Goal: Obtain resource: Download file/media

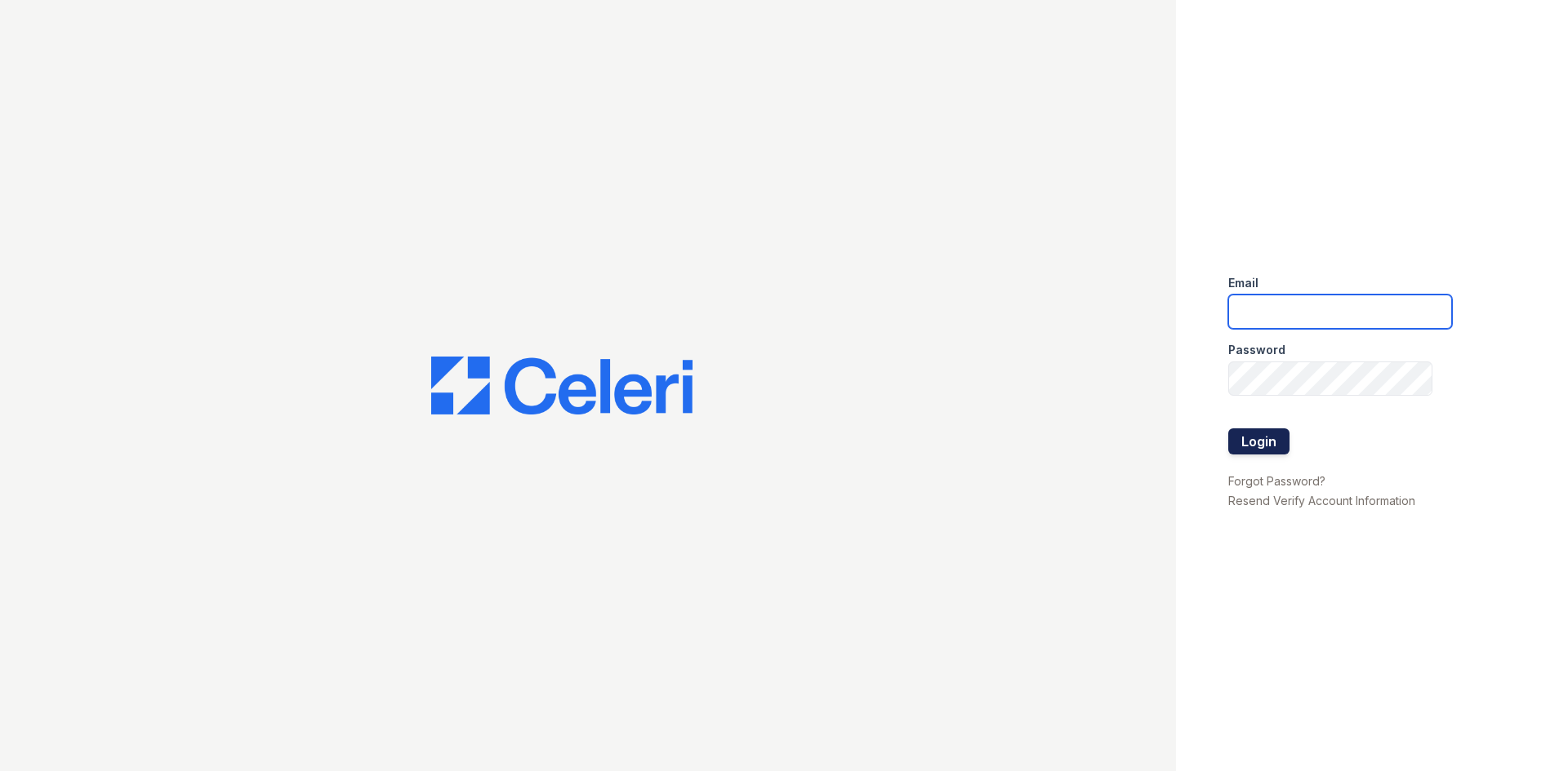
type input "lopez.rosicella@projectmanagementinc.net"
click at [1256, 447] on button "Login" at bounding box center [1259, 442] width 62 height 26
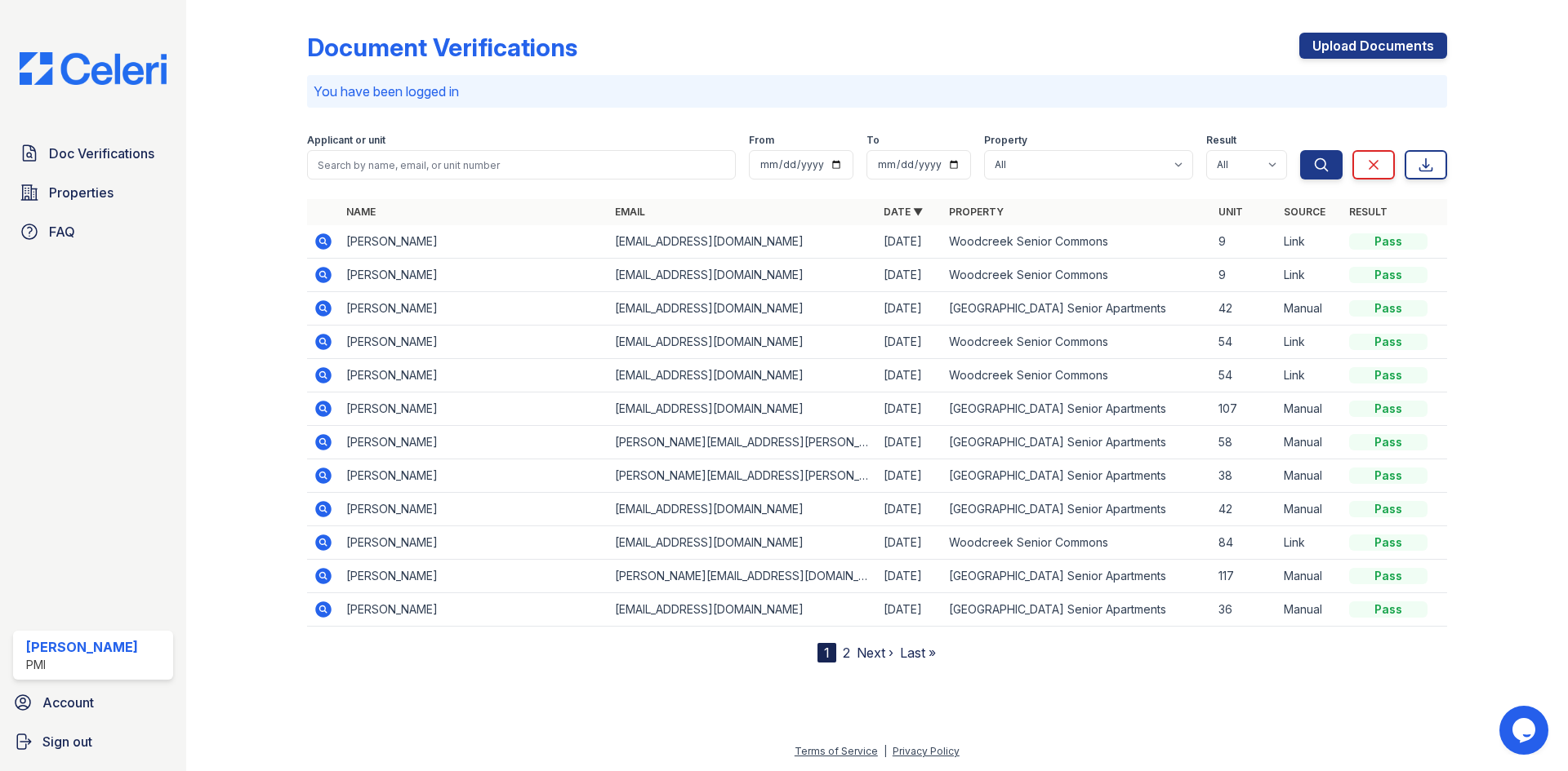
click at [483, 308] on td "[PERSON_NAME]" at bounding box center [474, 308] width 269 height 34
click at [323, 308] on icon at bounding box center [322, 307] width 4 height 4
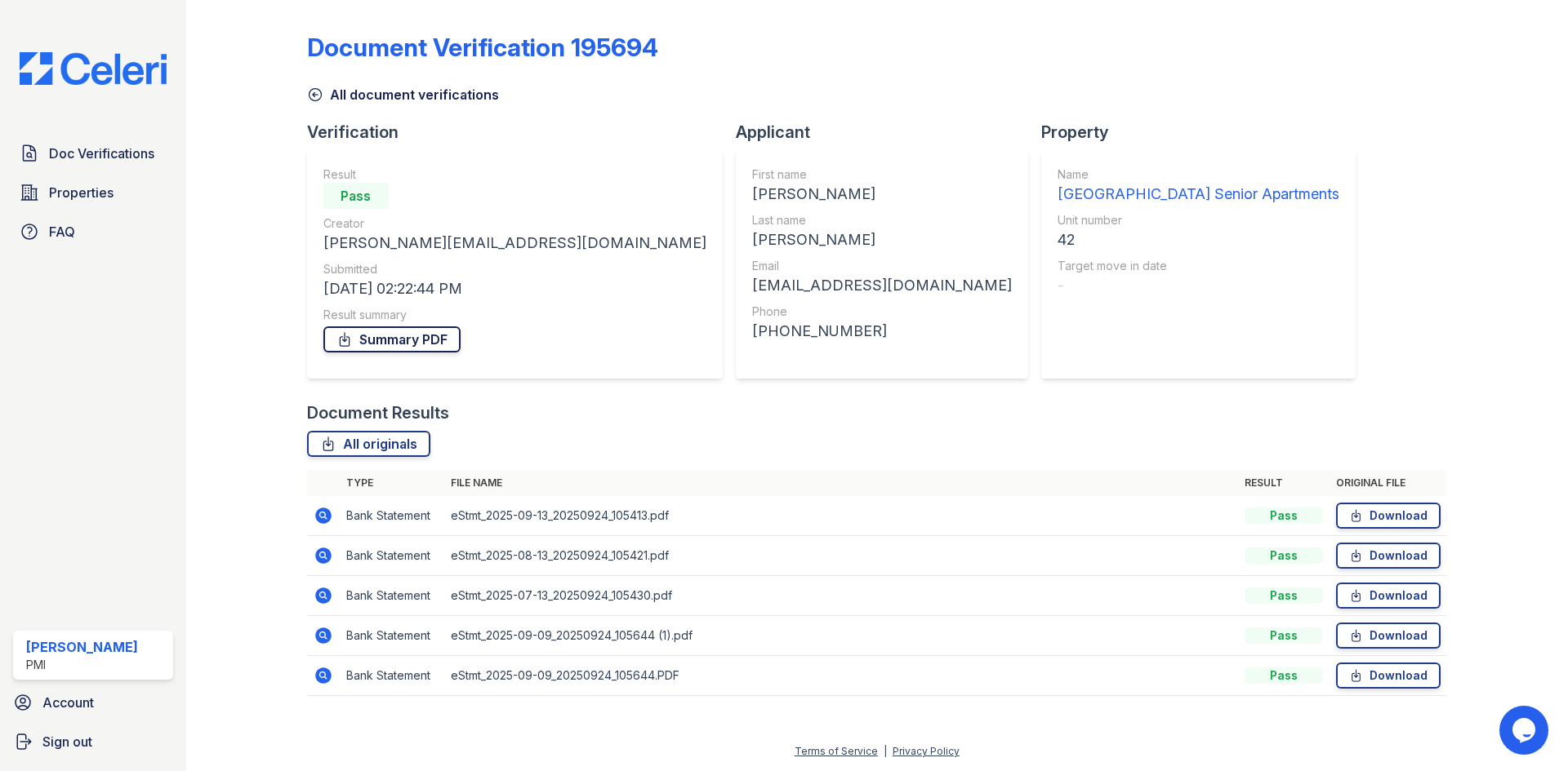
click at [371, 335] on link "Summary PDF" at bounding box center [392, 340] width 137 height 26
click at [337, 444] on link "All originals" at bounding box center [368, 444] width 123 height 26
click at [320, 552] on icon at bounding box center [323, 555] width 20 height 20
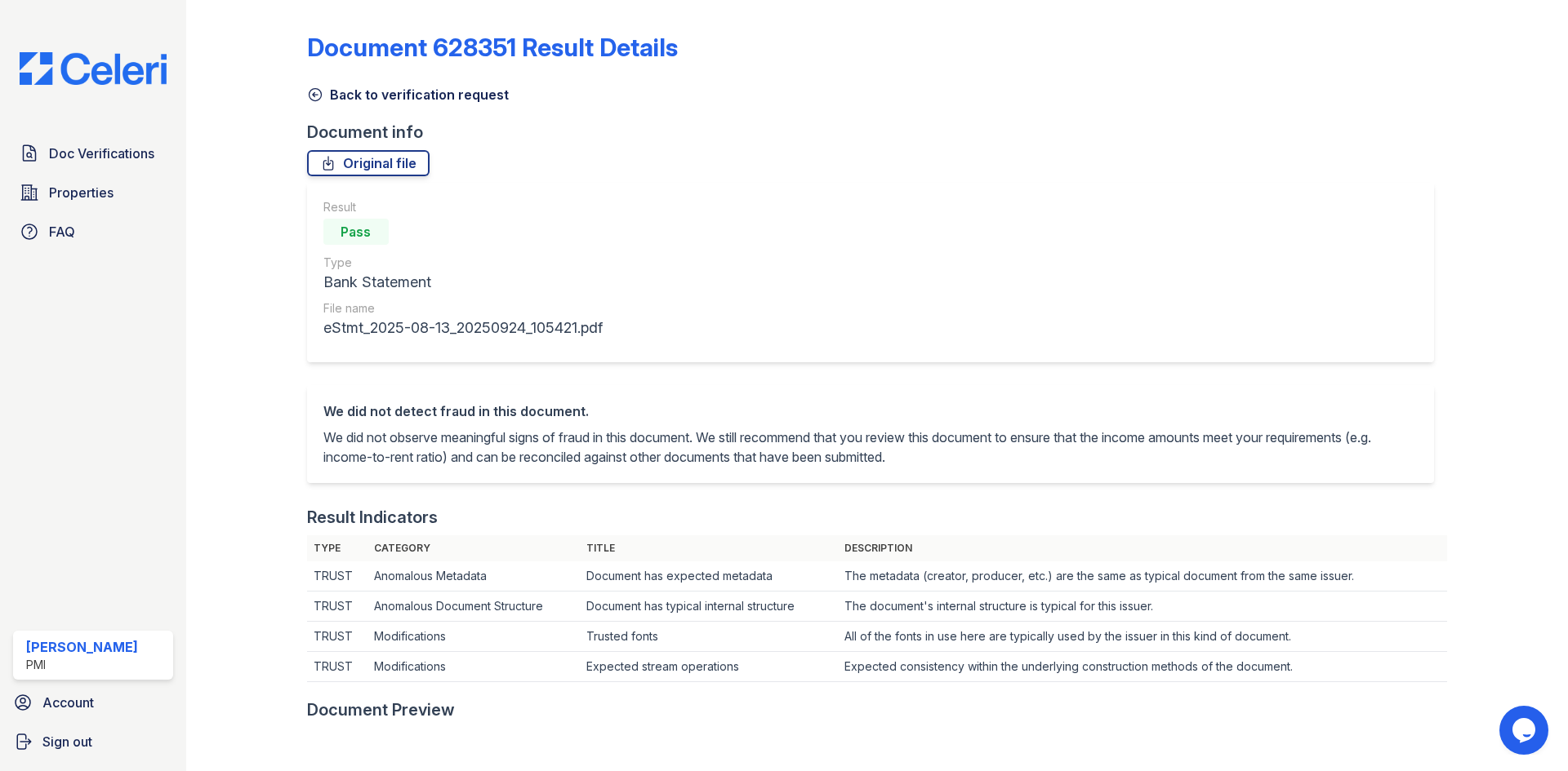
click at [323, 96] on link "Back to verification request" at bounding box center [407, 94] width 202 height 20
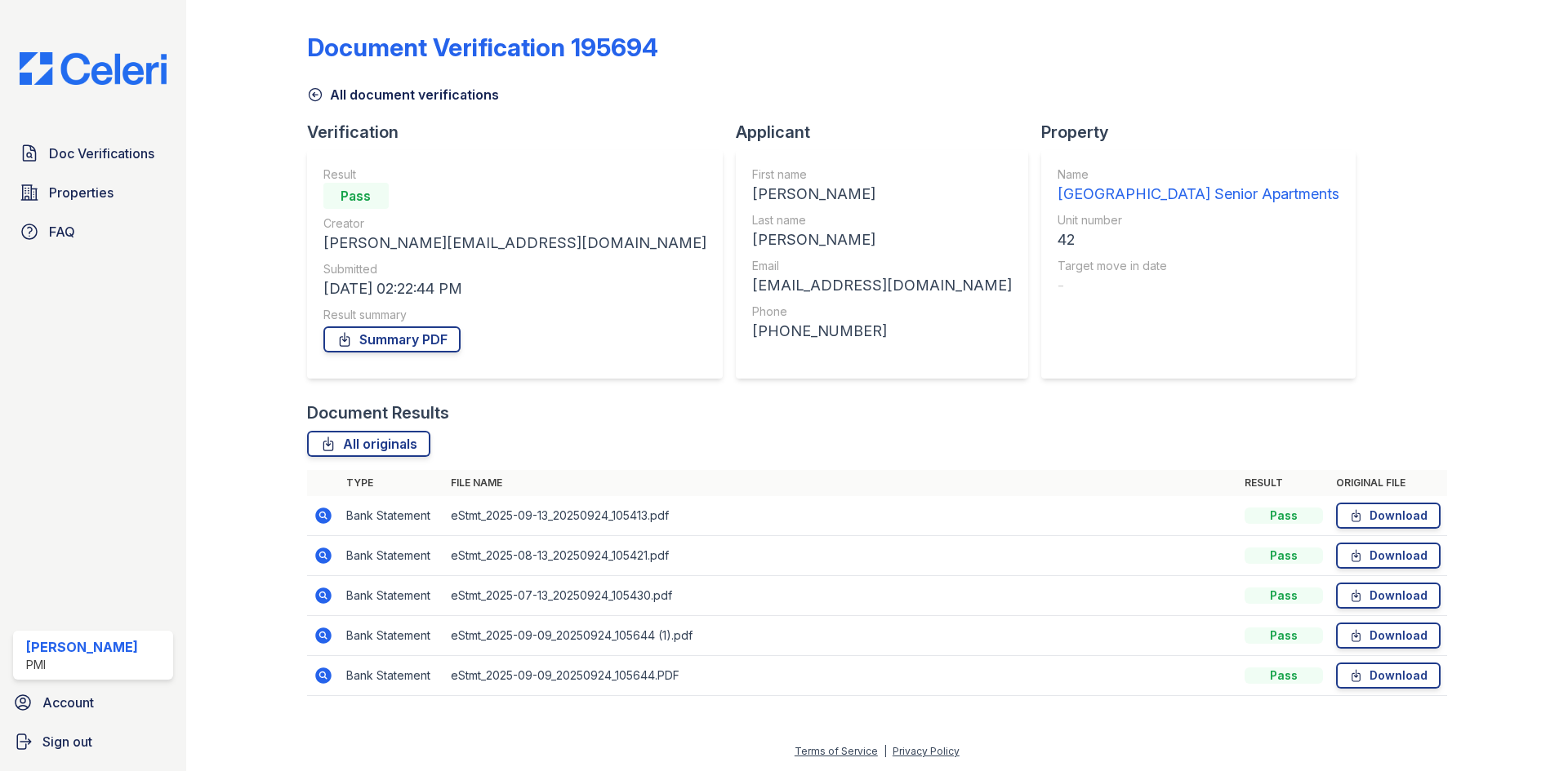
click at [324, 520] on icon at bounding box center [323, 515] width 16 height 16
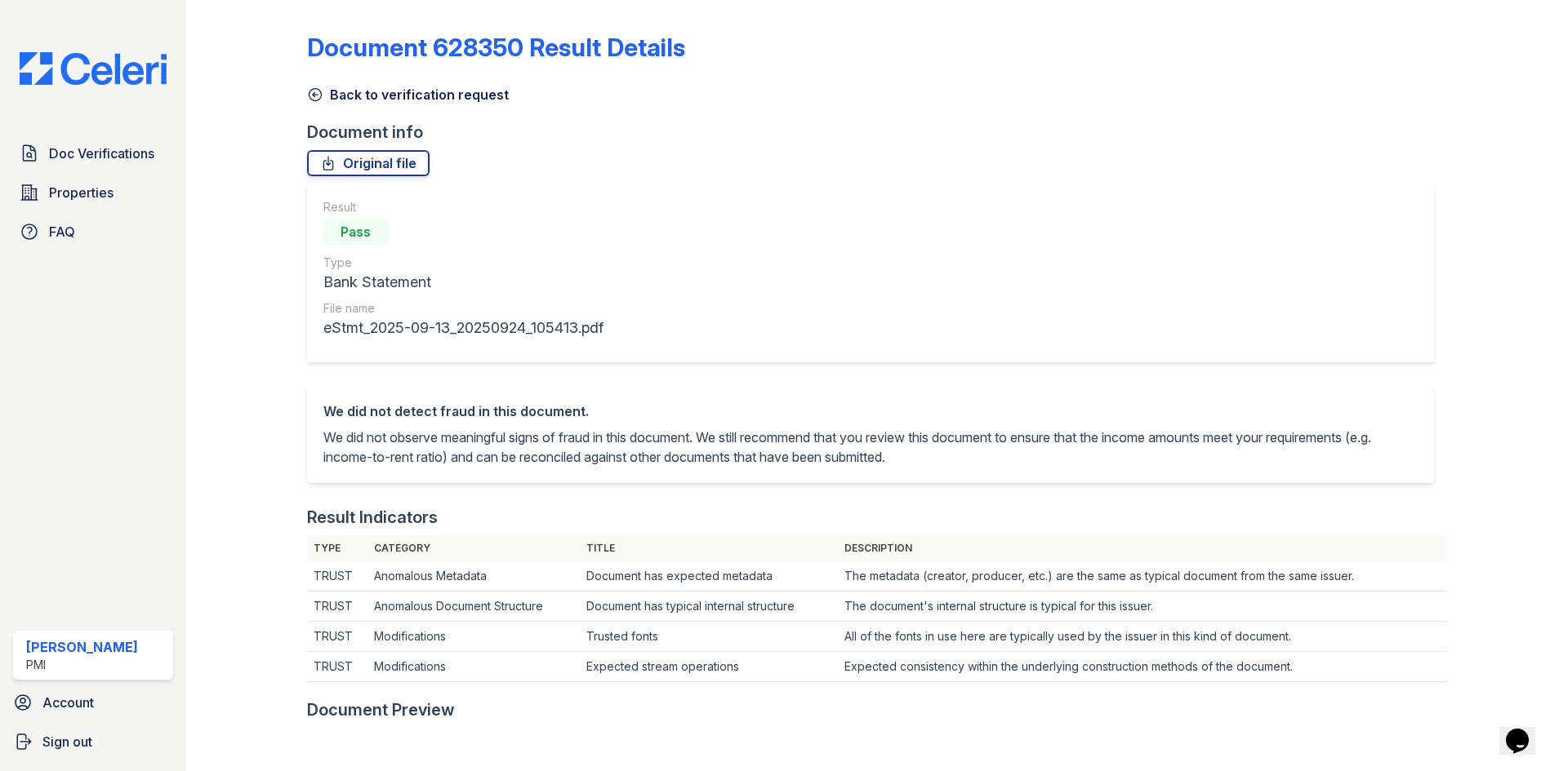
click at [316, 103] on link "Back to verification request" at bounding box center [407, 94] width 202 height 20
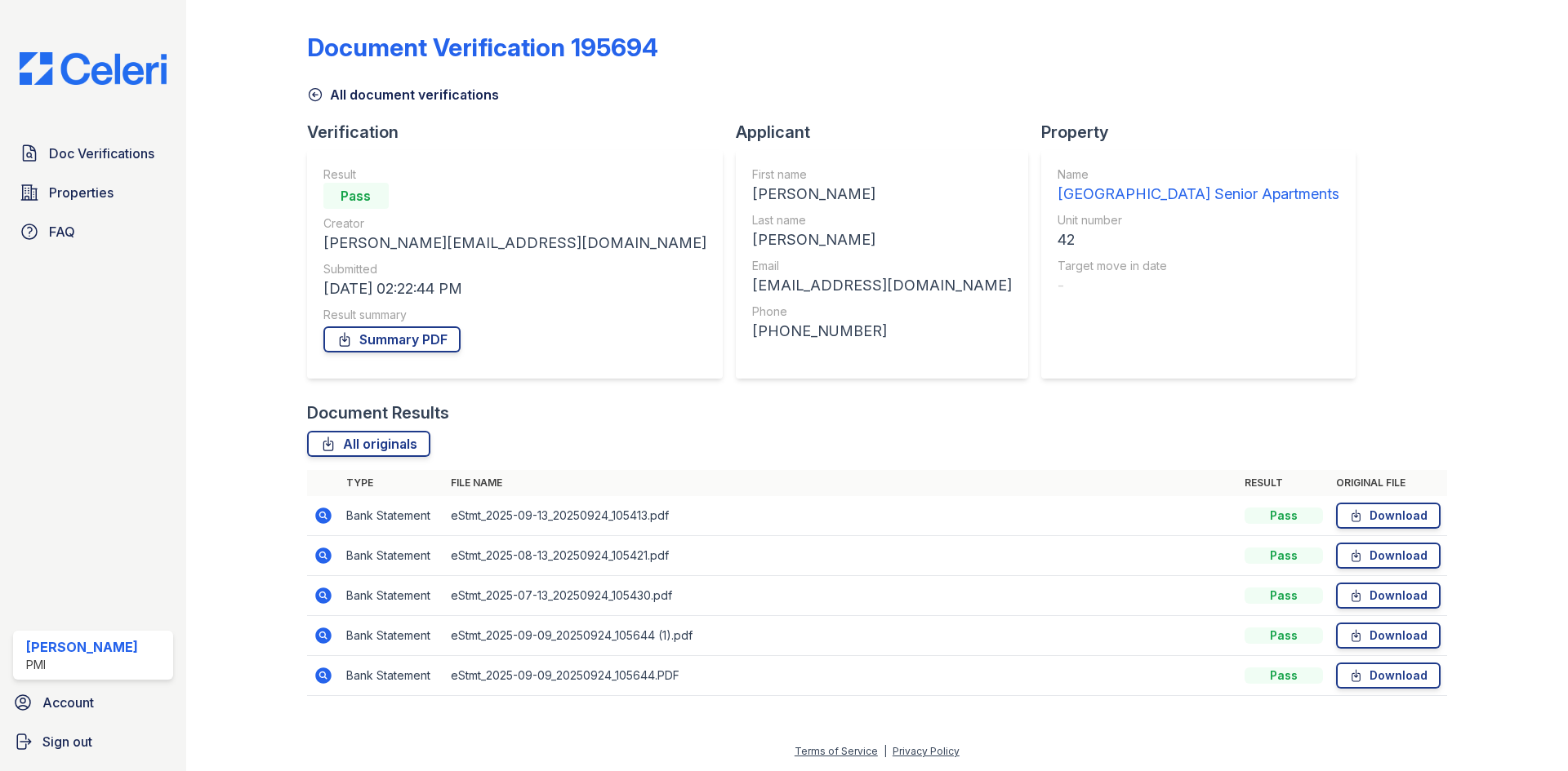
click at [321, 600] on icon at bounding box center [323, 595] width 16 height 16
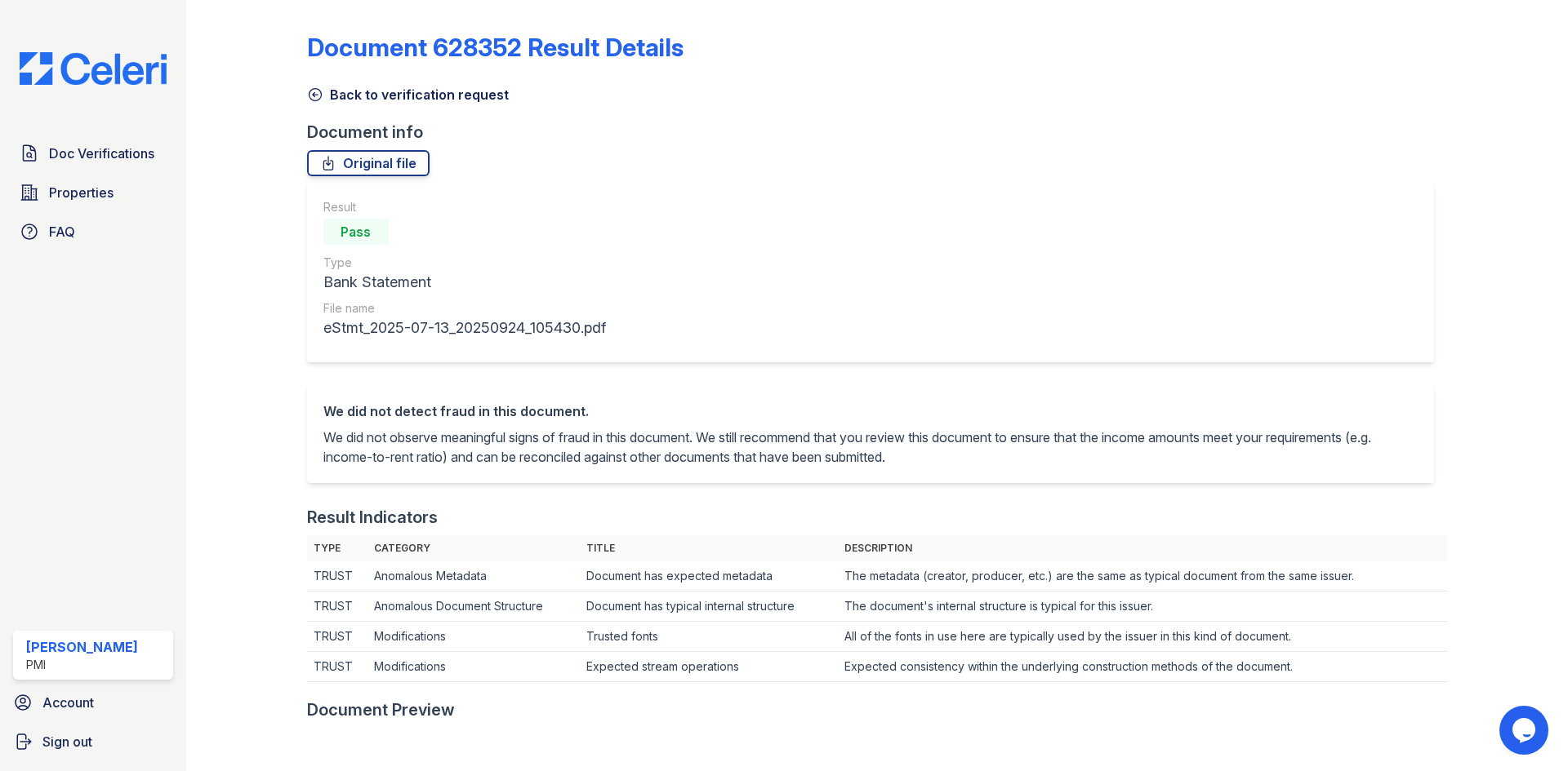
click at [309, 91] on icon at bounding box center [315, 94] width 16 height 16
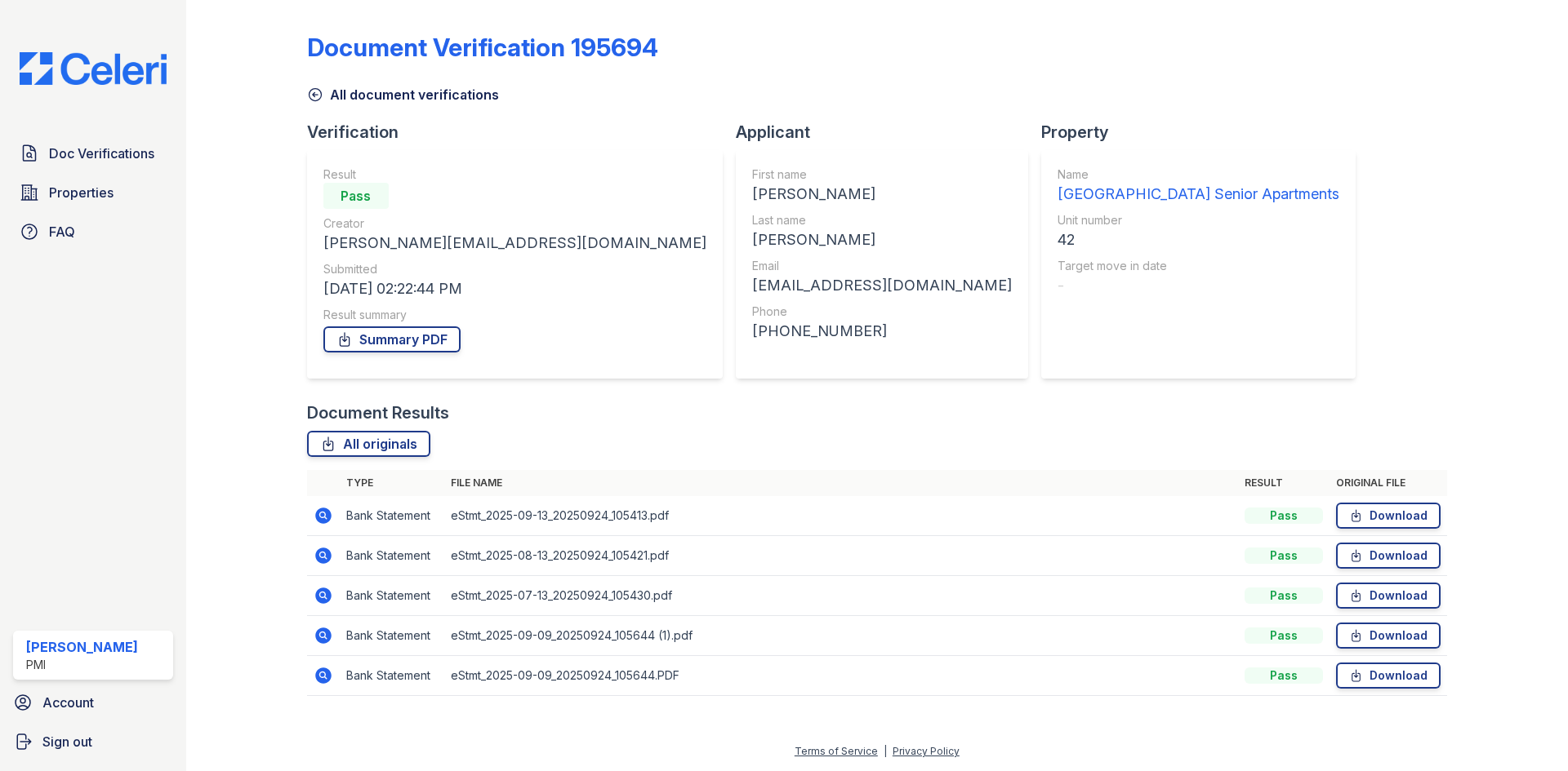
click at [318, 642] on icon at bounding box center [323, 636] width 20 height 20
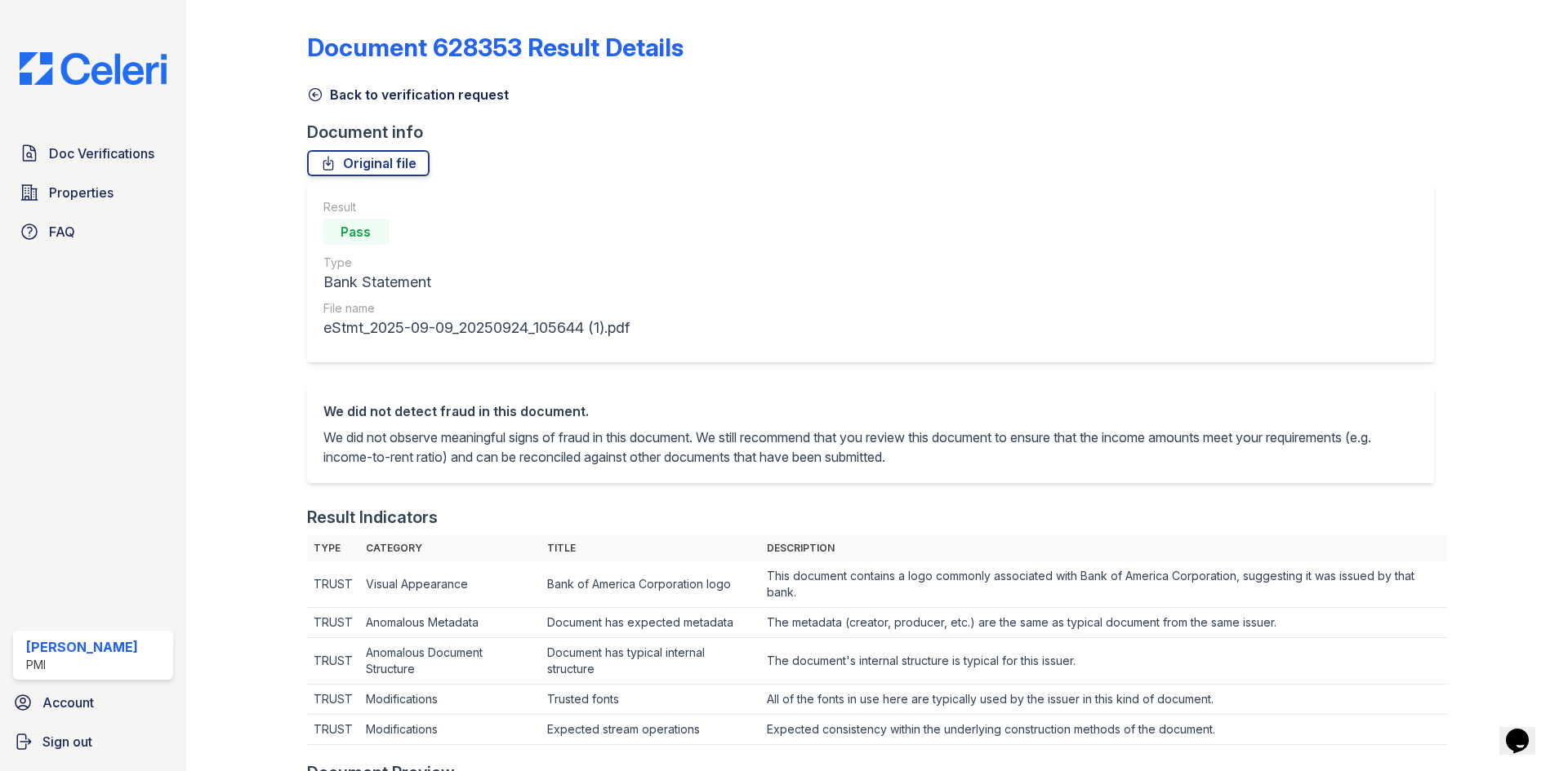
click at [307, 95] on icon at bounding box center [315, 94] width 16 height 16
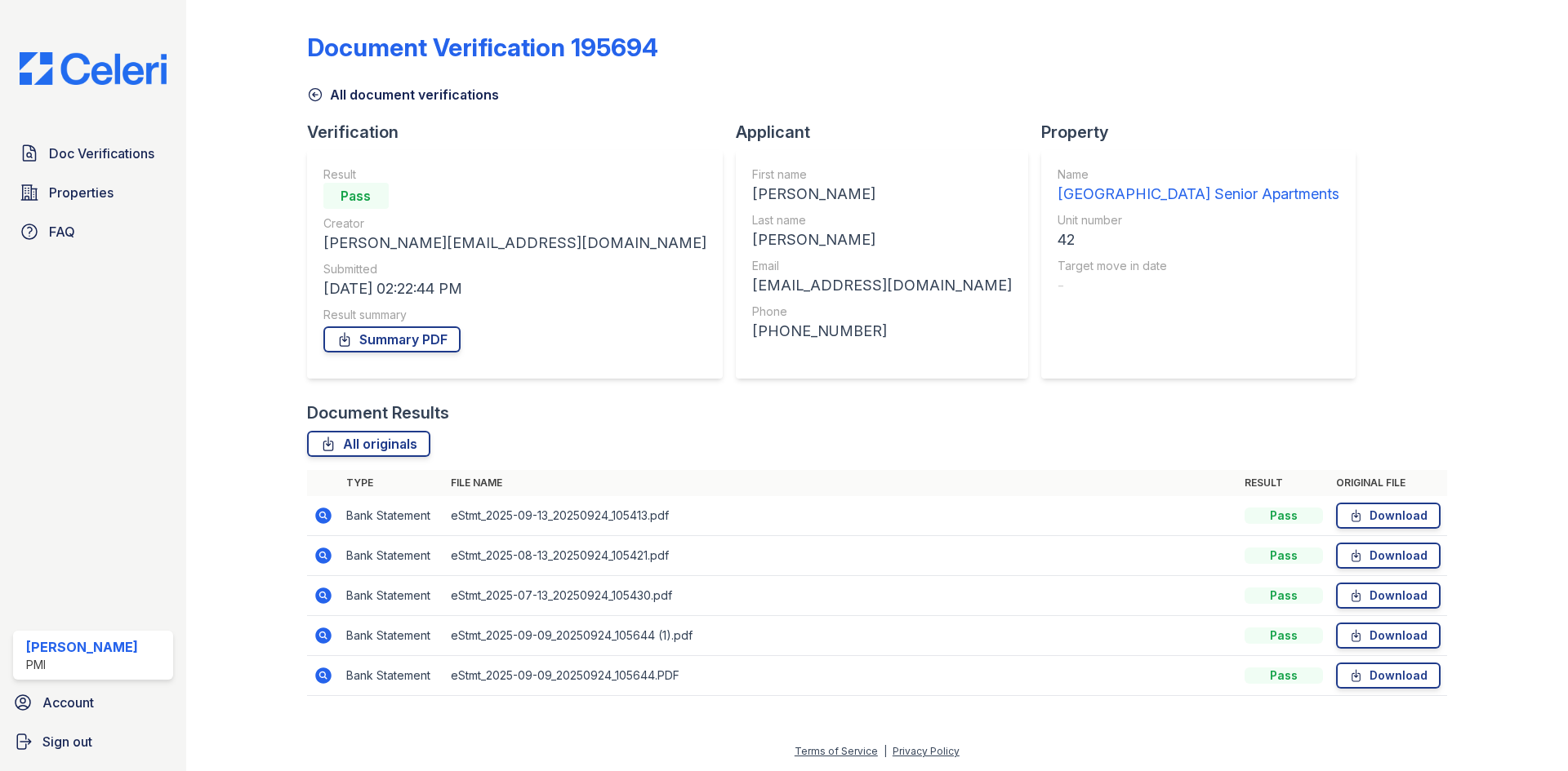
drag, startPoint x: 398, startPoint y: 531, endPoint x: 403, endPoint y: 519, distance: 13.0
click at [399, 527] on td "Bank Statement" at bounding box center [392, 516] width 105 height 40
click at [404, 515] on td "Bank Statement" at bounding box center [392, 516] width 105 height 40
click at [1395, 506] on link "Download" at bounding box center [1388, 515] width 105 height 26
click at [326, 637] on icon at bounding box center [323, 635] width 16 height 16
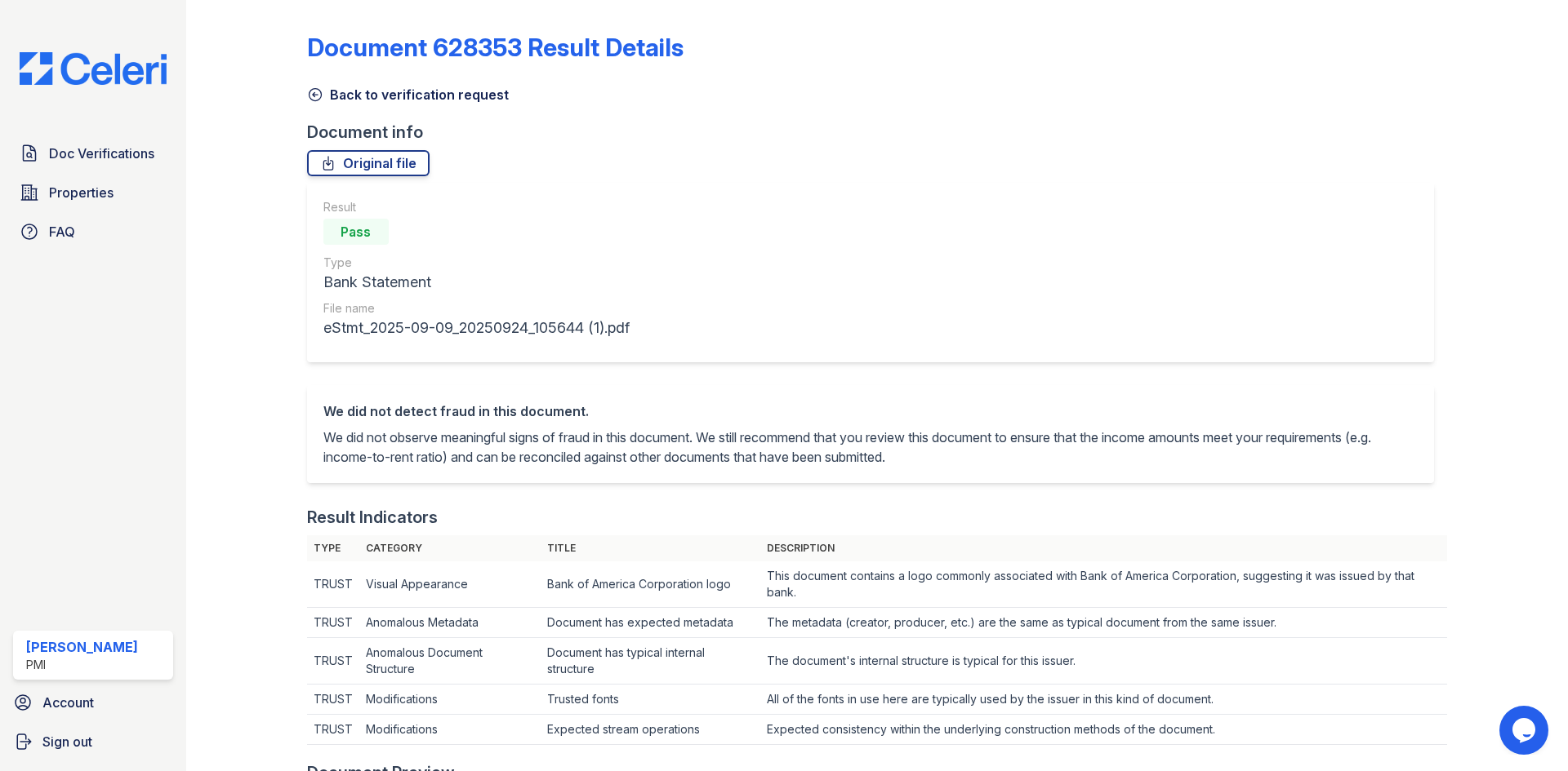
click at [308, 92] on icon at bounding box center [315, 94] width 16 height 16
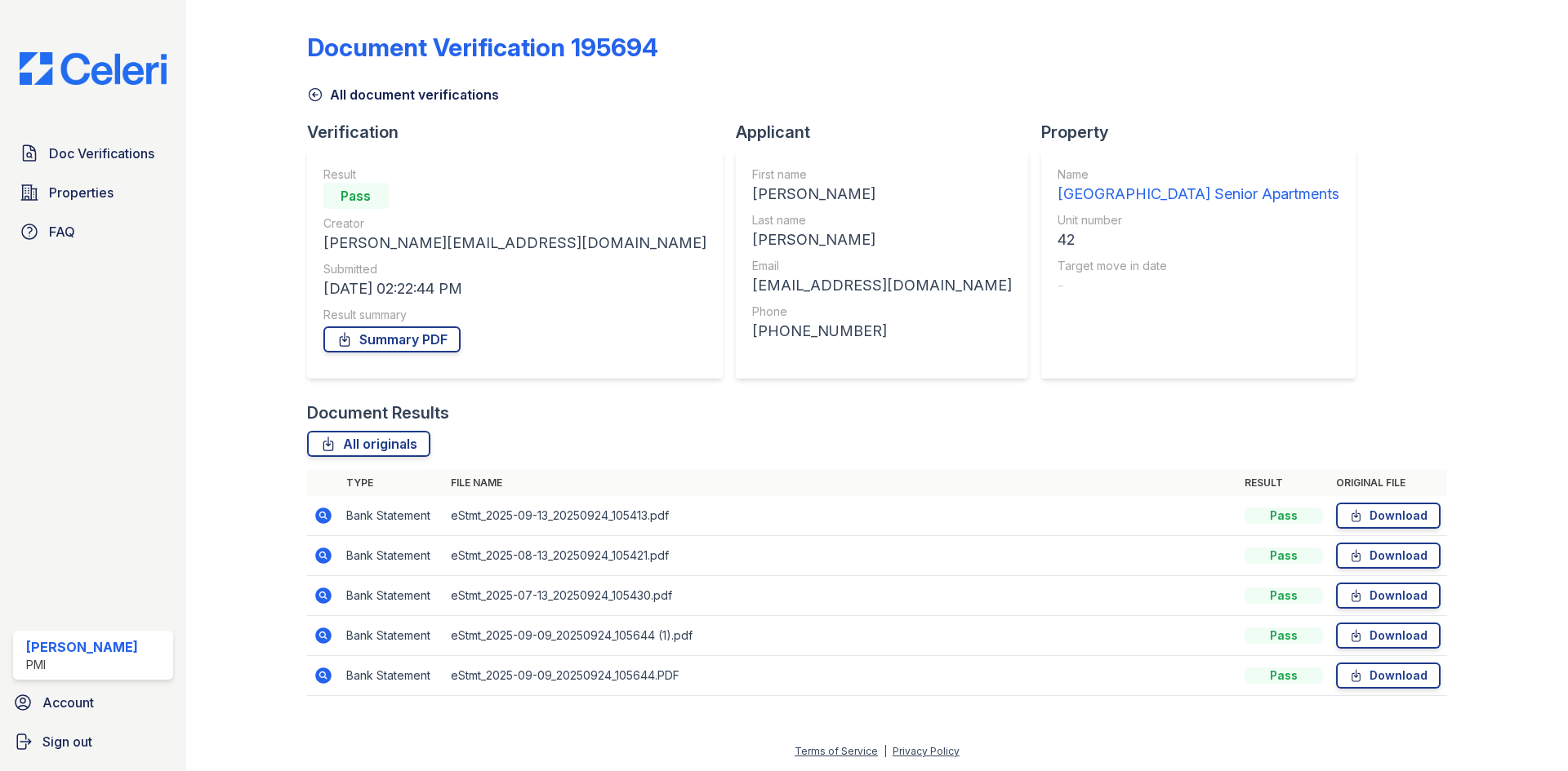
click at [321, 634] on icon at bounding box center [322, 634] width 4 height 4
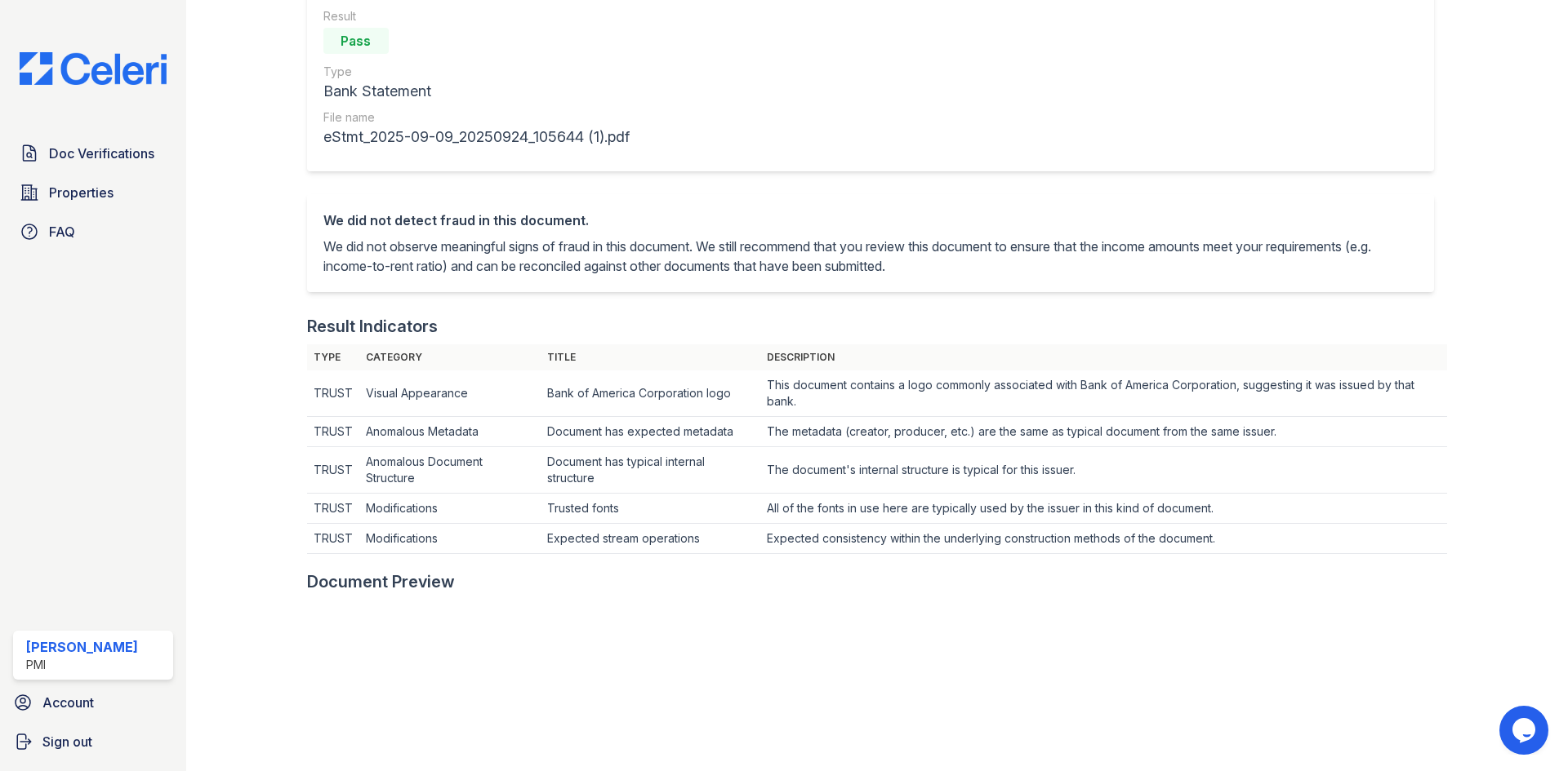
scroll to position [653, 0]
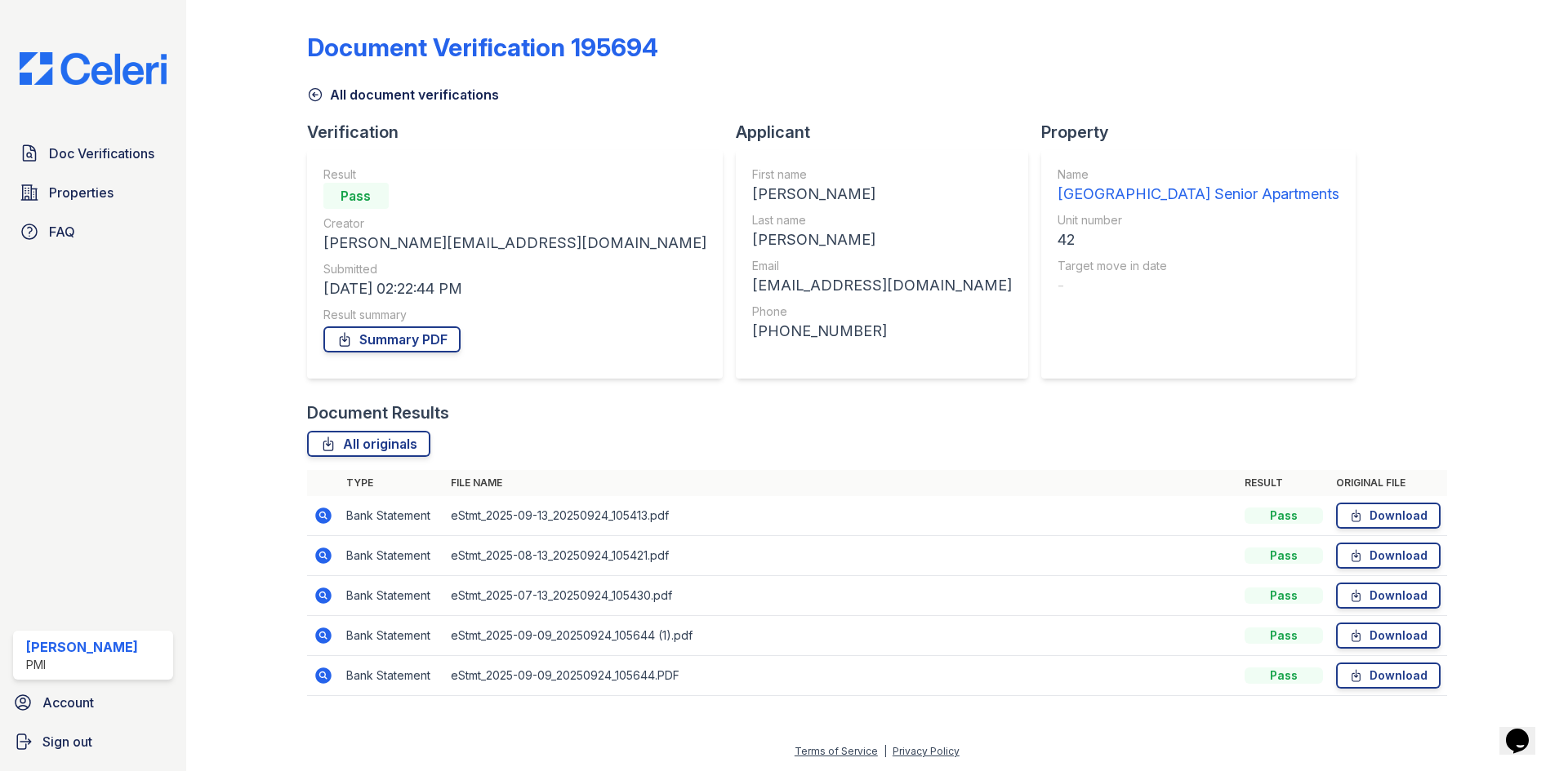
click at [326, 671] on icon at bounding box center [323, 676] width 16 height 16
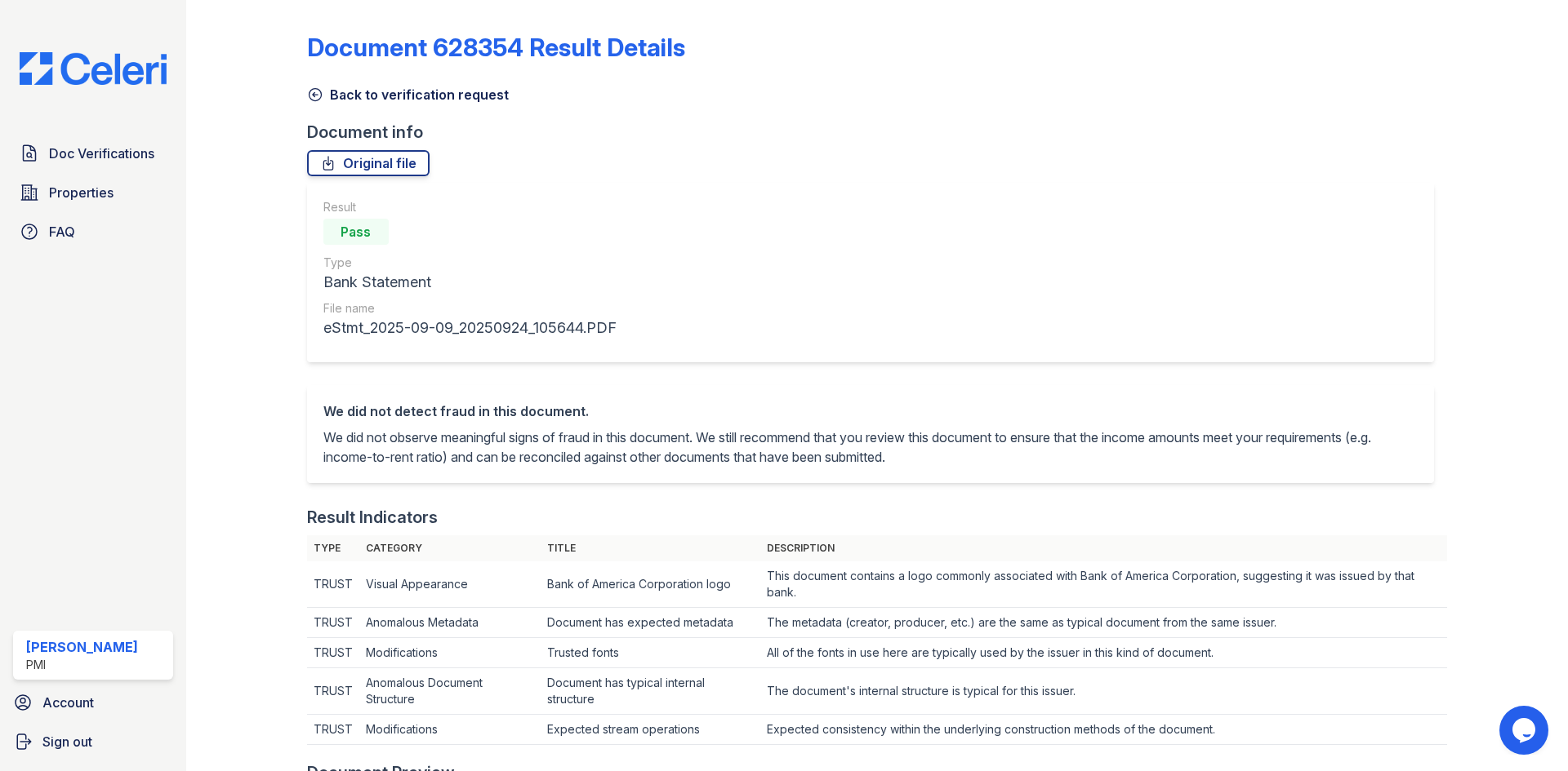
click at [313, 91] on icon at bounding box center [315, 94] width 16 height 16
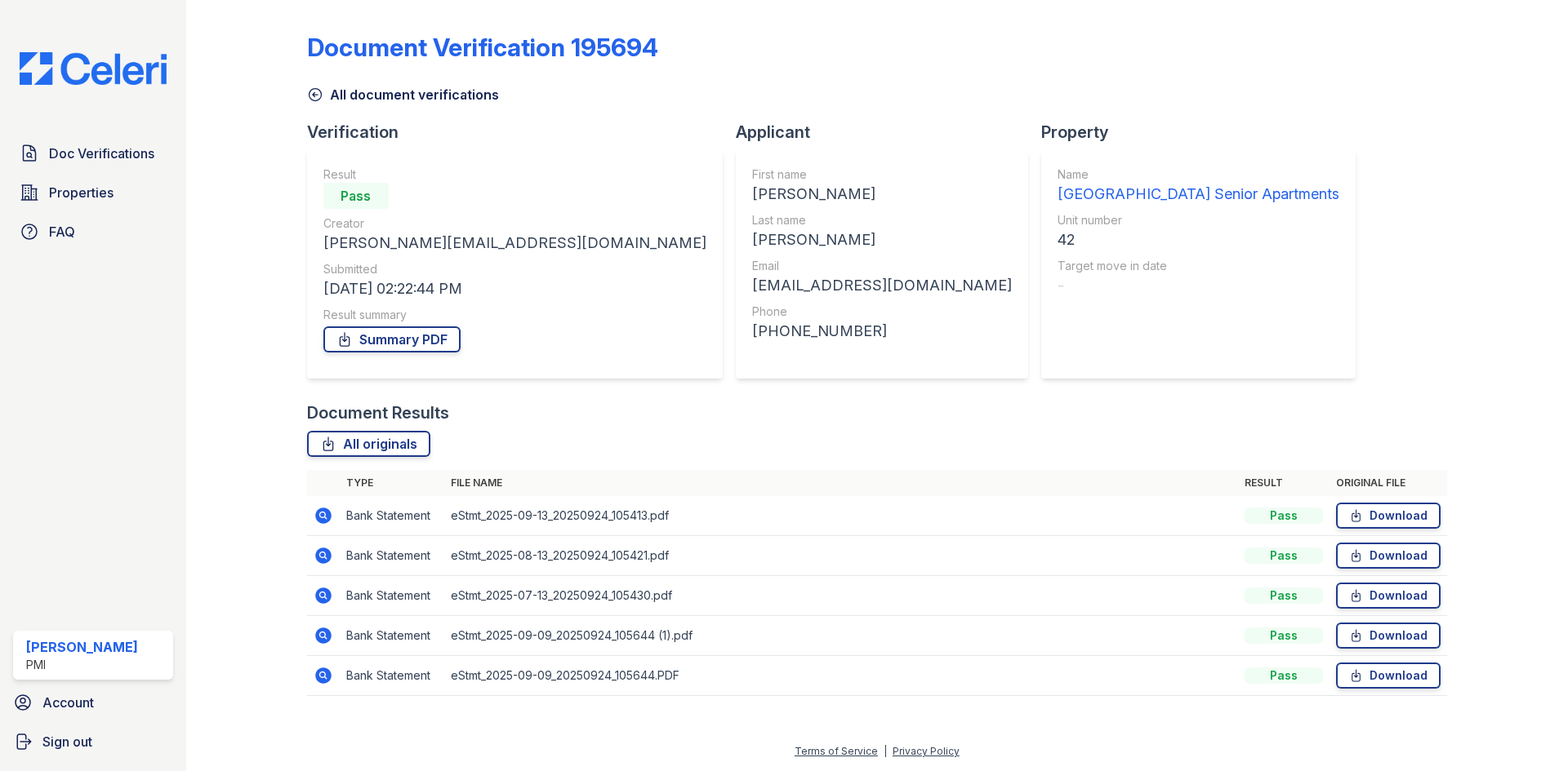
click at [319, 629] on icon at bounding box center [323, 635] width 16 height 16
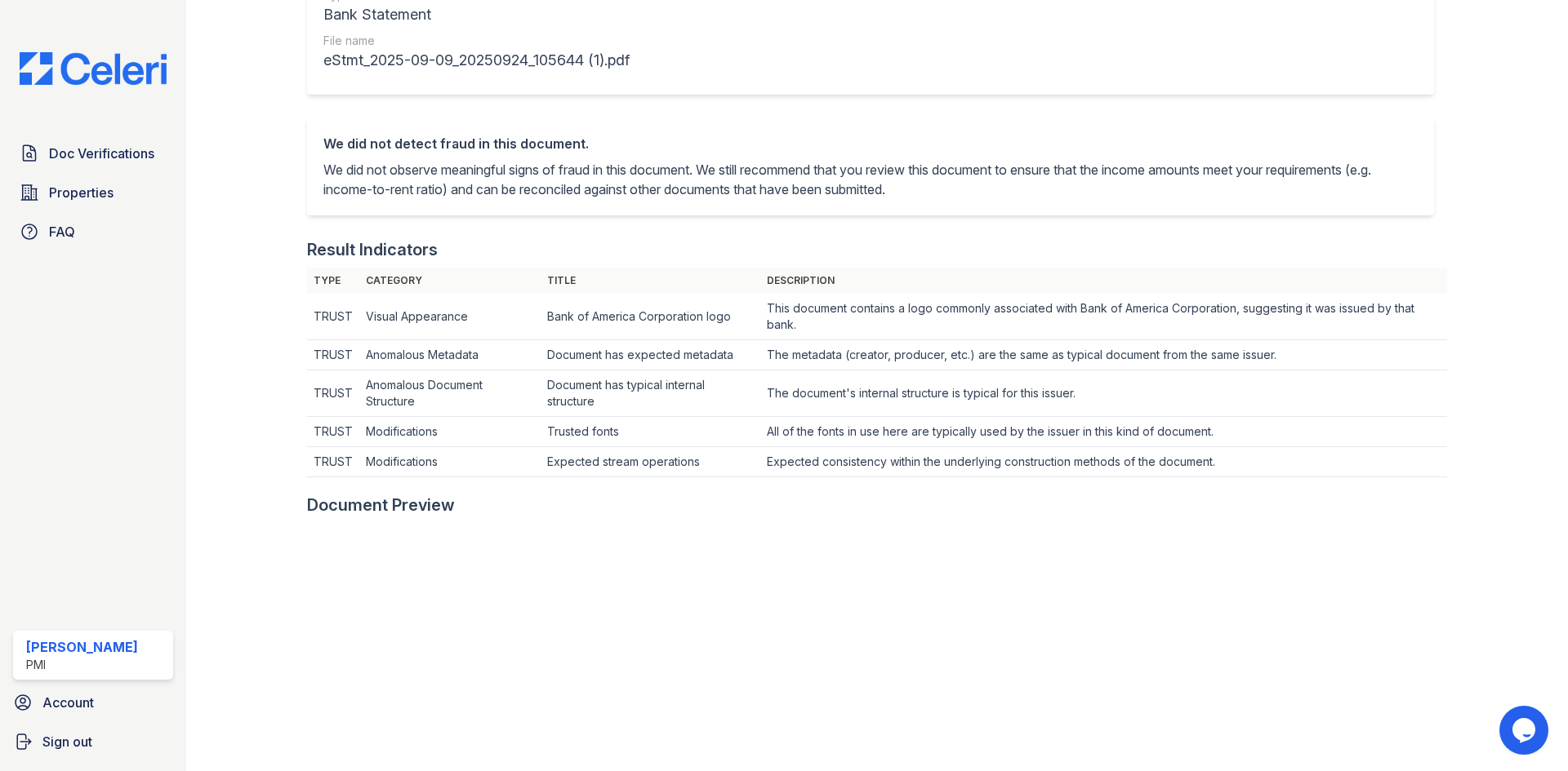
scroll to position [81, 0]
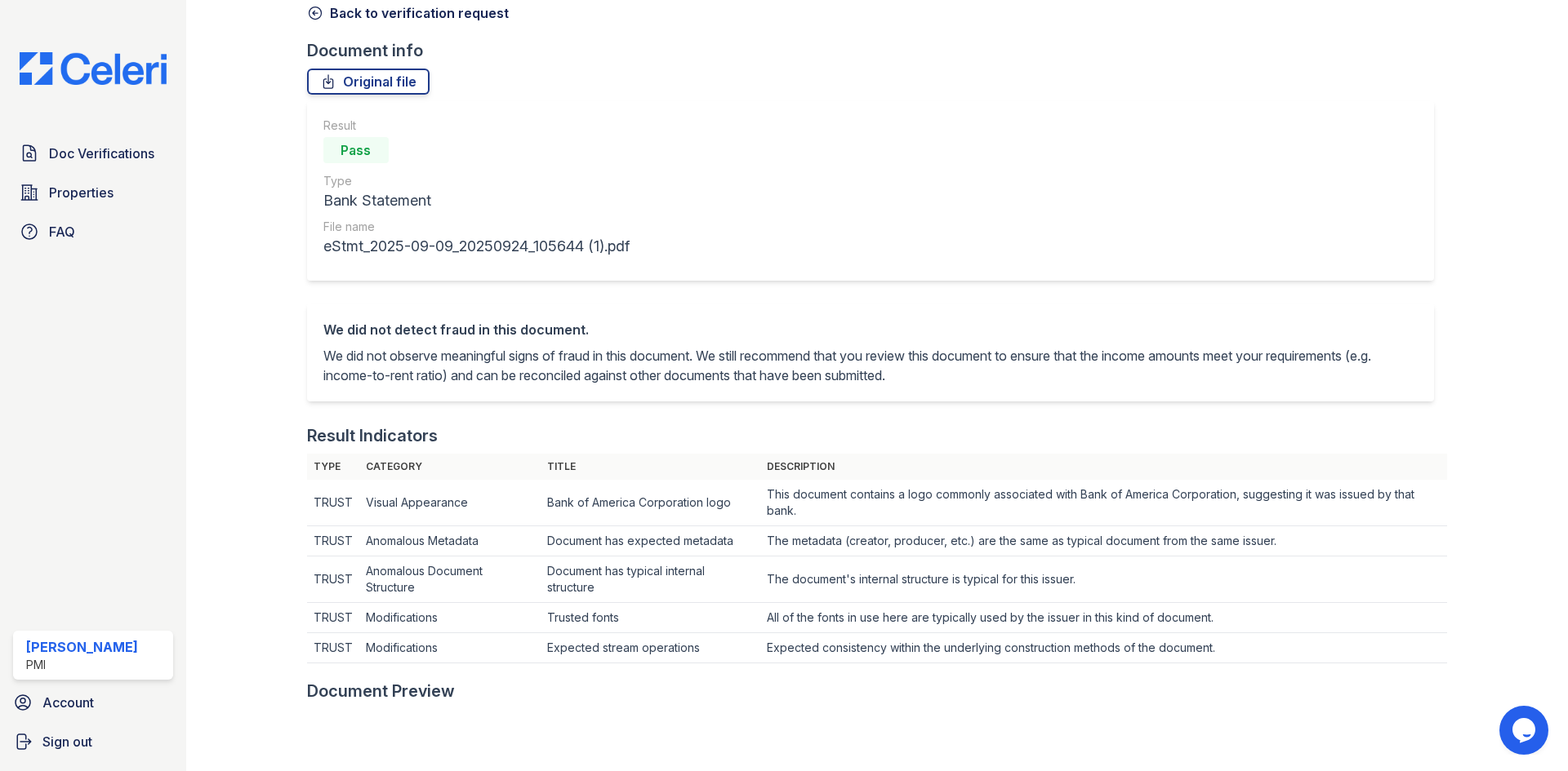
click at [314, 9] on icon at bounding box center [315, 13] width 16 height 16
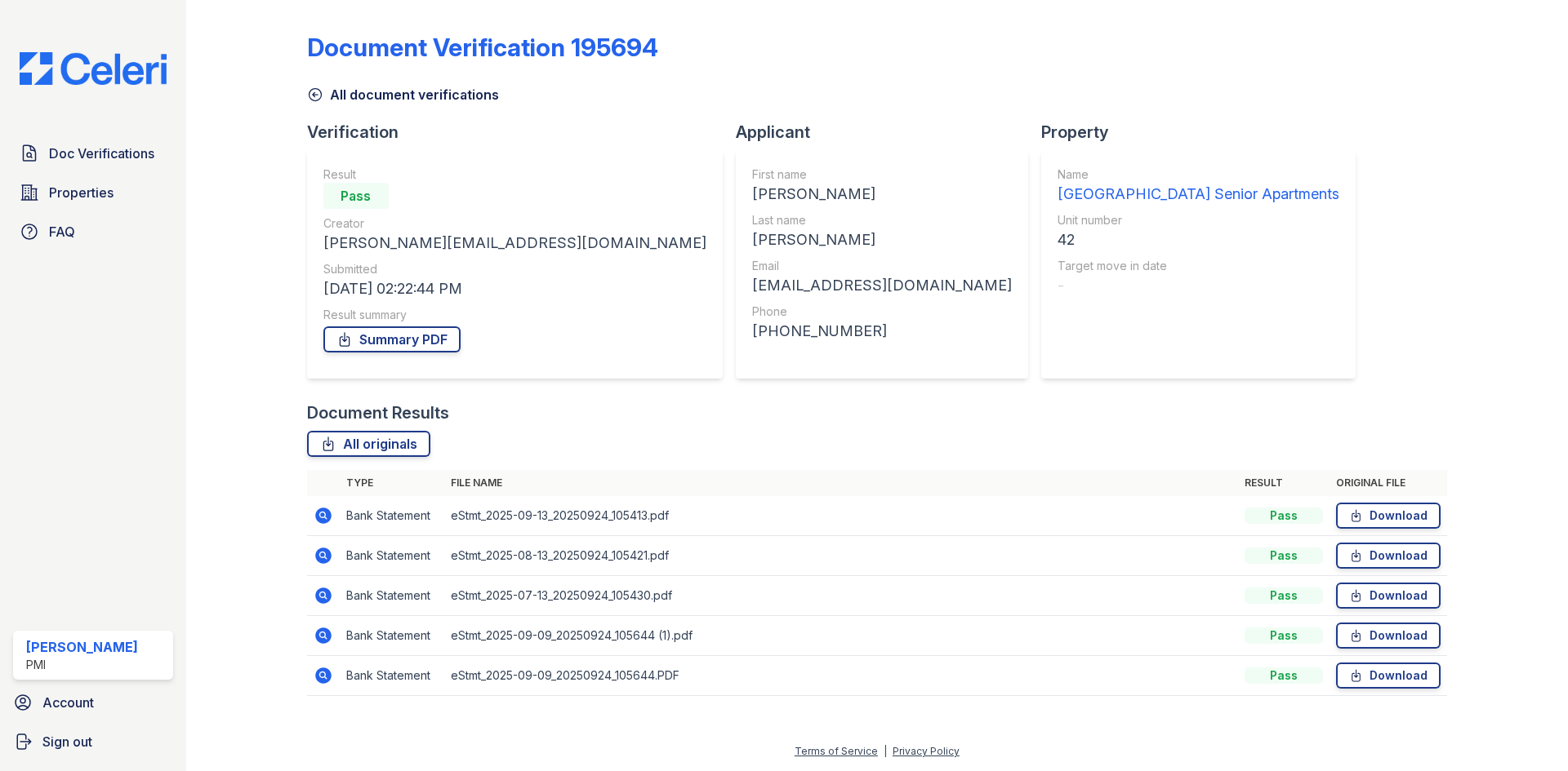
click at [322, 559] on icon at bounding box center [323, 555] width 16 height 16
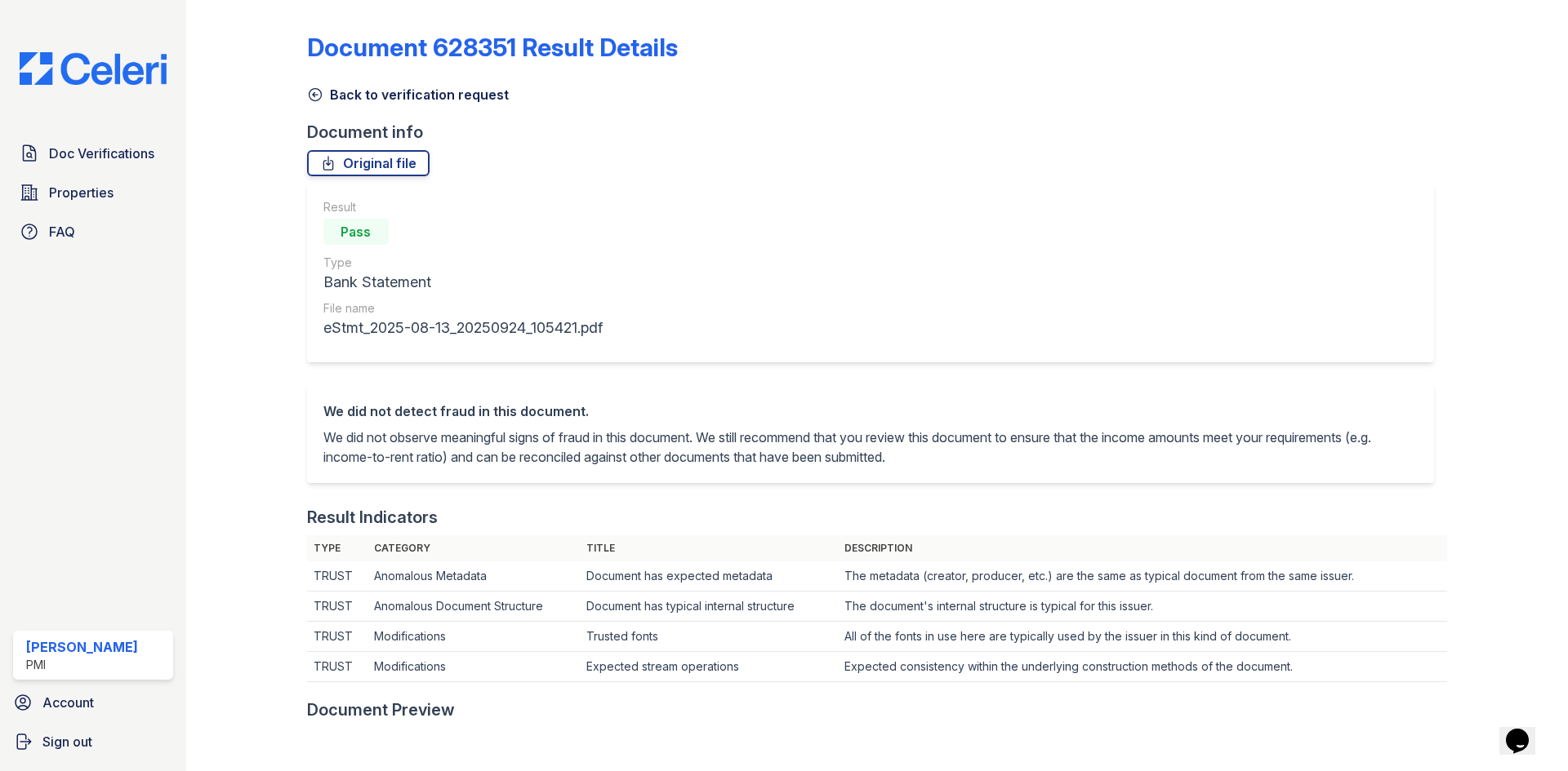
click at [319, 97] on icon at bounding box center [315, 94] width 16 height 16
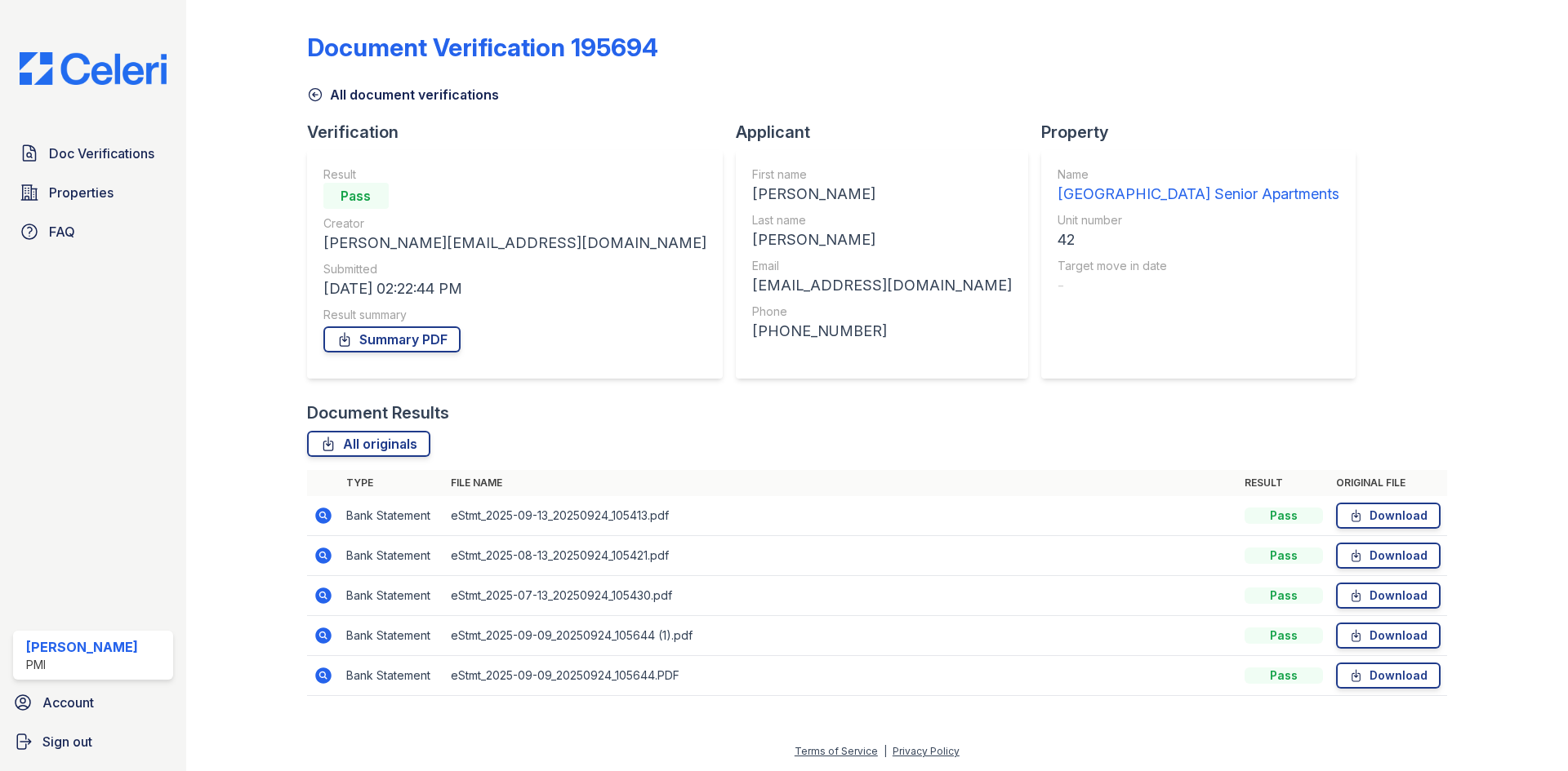
click at [328, 557] on icon at bounding box center [323, 555] width 16 height 16
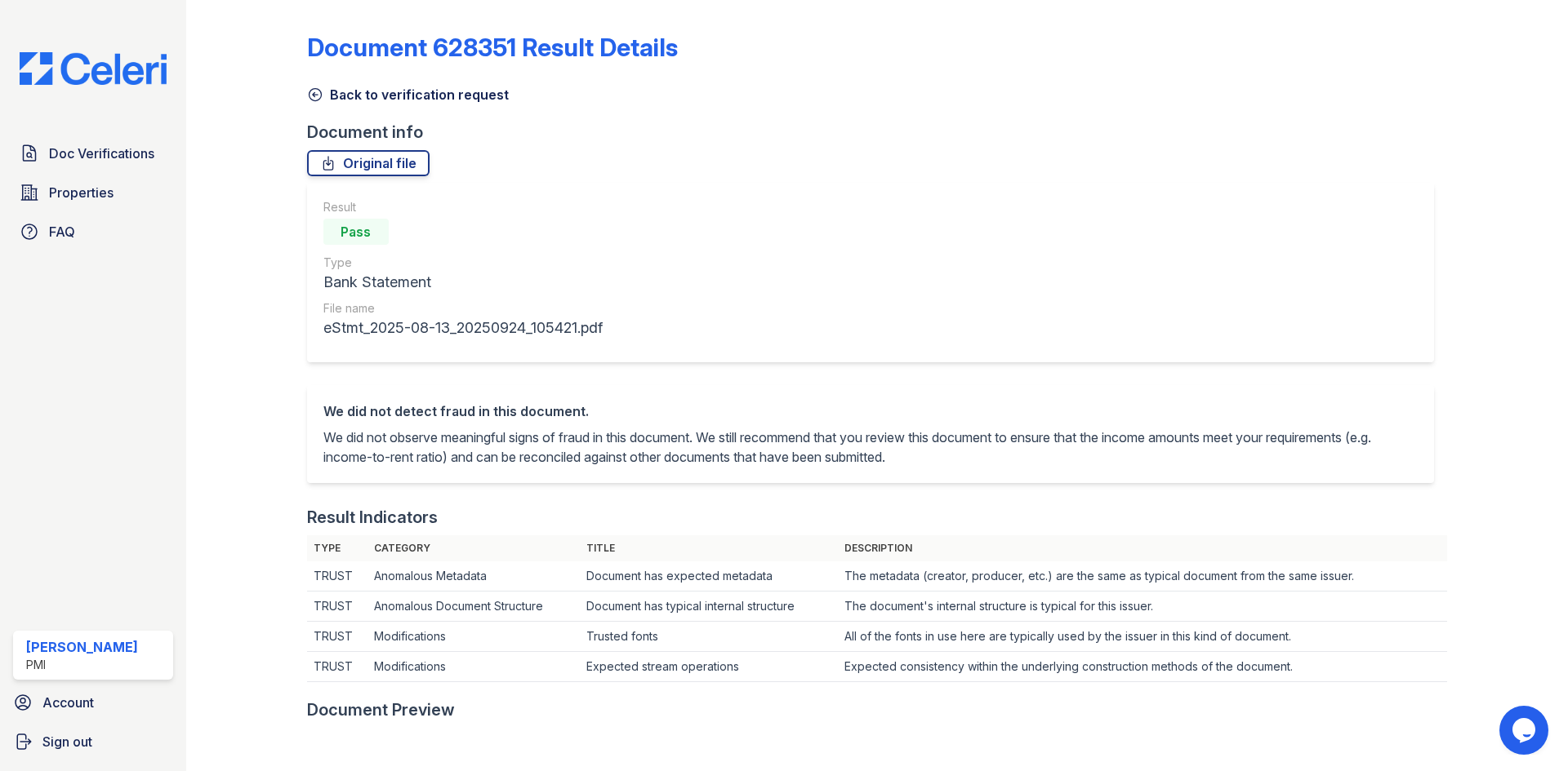
click at [316, 93] on icon at bounding box center [315, 94] width 16 height 16
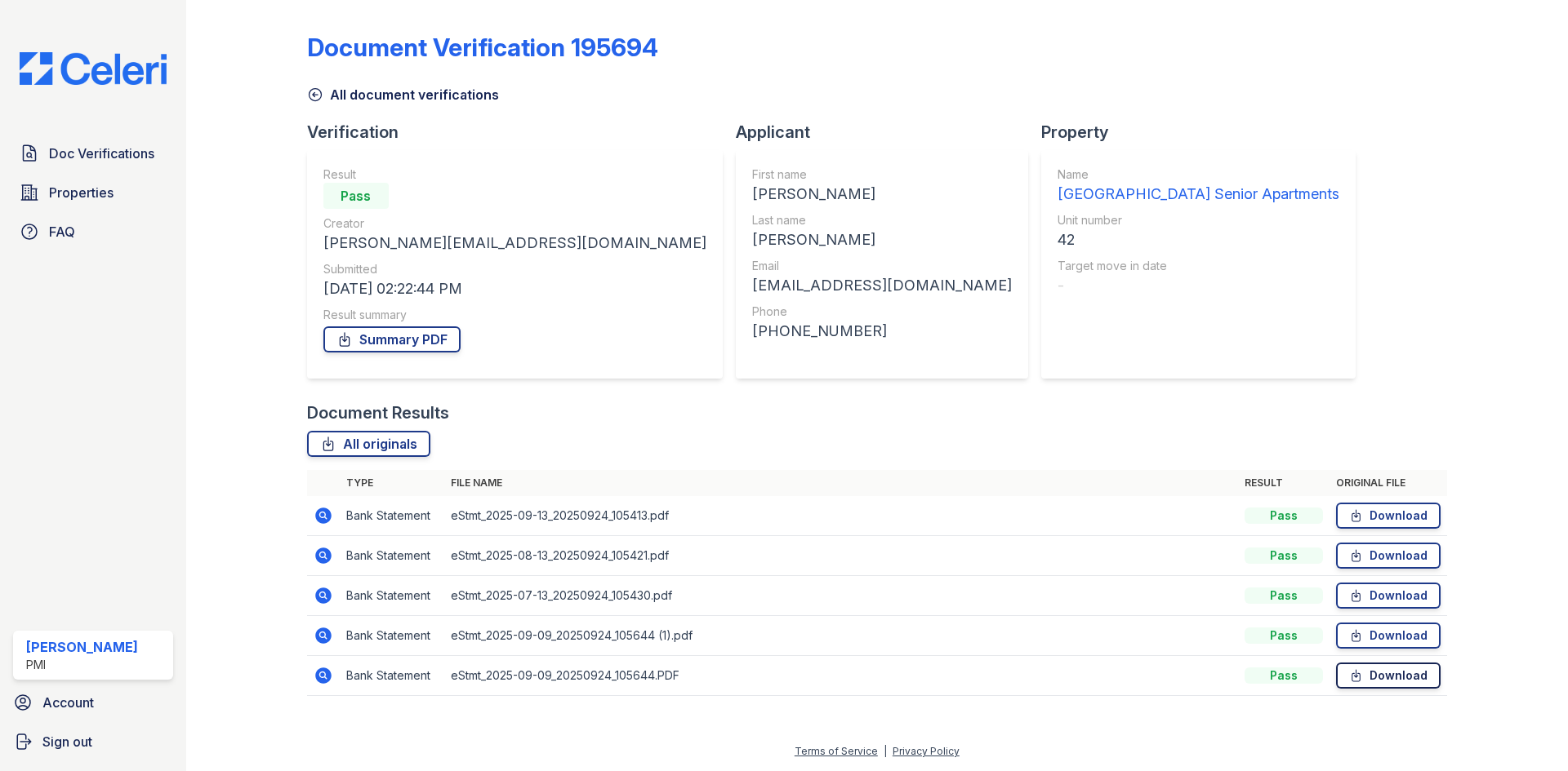
click at [1380, 674] on link "Download" at bounding box center [1388, 676] width 105 height 26
click at [323, 677] on icon at bounding box center [323, 676] width 20 height 20
